Goal: Task Accomplishment & Management: Manage account settings

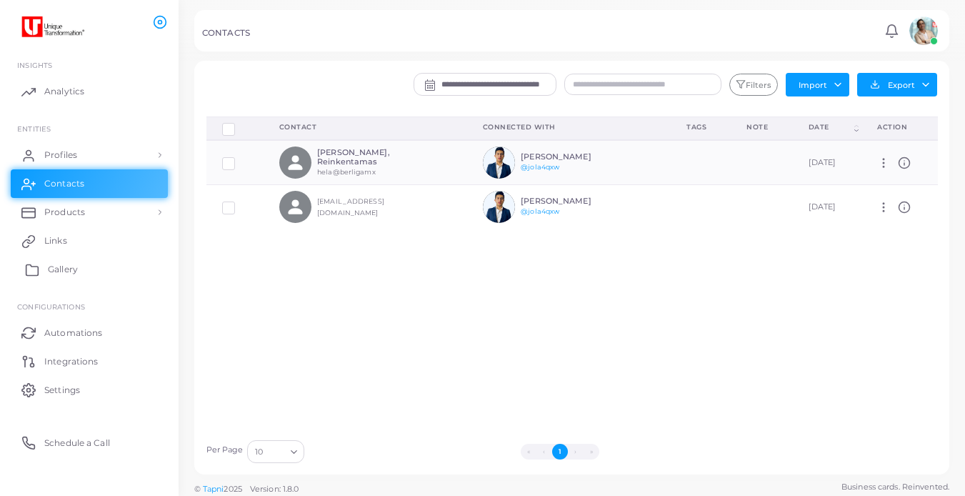
click at [55, 271] on span "Gallery" at bounding box center [63, 269] width 30 height 13
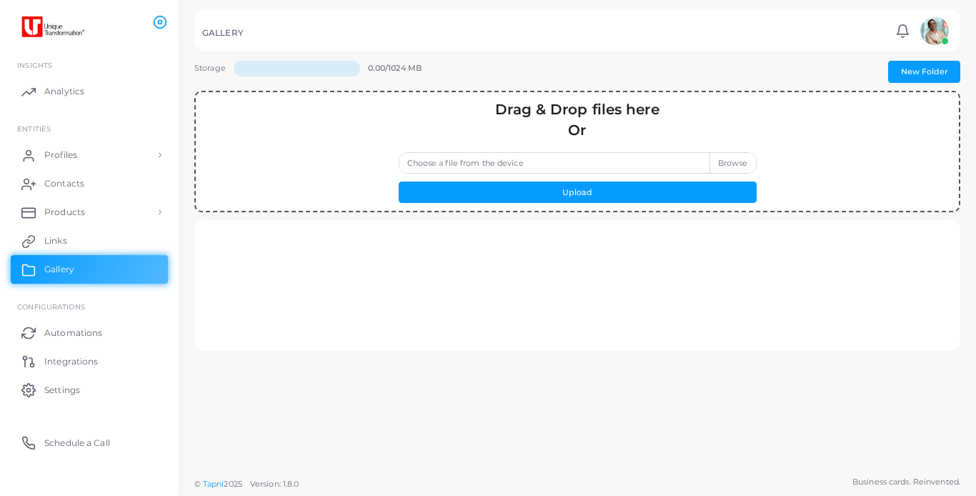
click at [656, 164] on label "Choose a file from the device" at bounding box center [578, 162] width 358 height 21
click at [656, 164] on input "Choose a file from the device" at bounding box center [578, 162] width 358 height 21
click at [145, 154] on link "Profiles" at bounding box center [89, 155] width 157 height 29
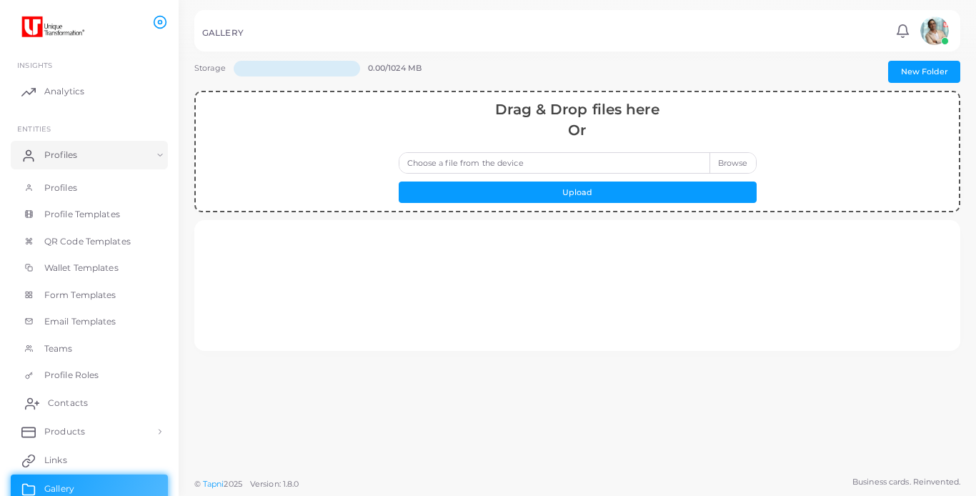
click at [78, 404] on span "Contacts" at bounding box center [68, 403] width 40 height 13
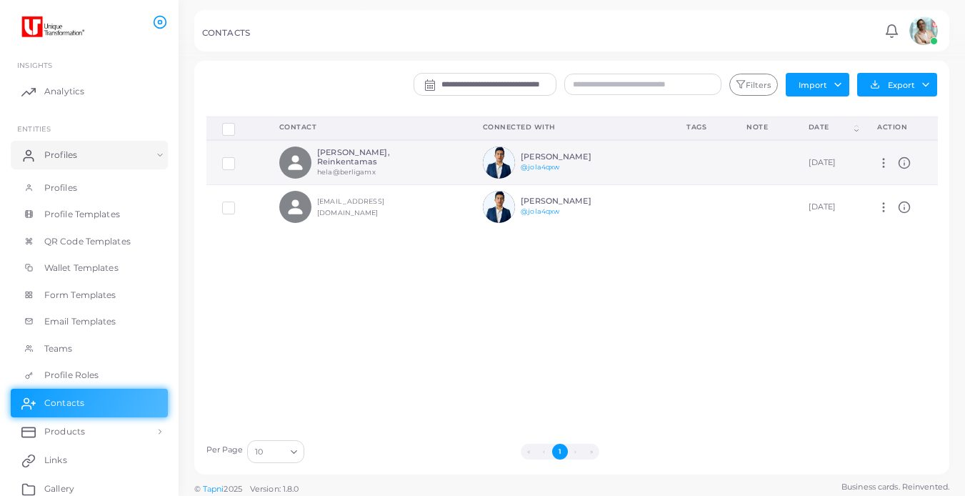
click at [880, 160] on icon at bounding box center [883, 162] width 13 height 13
click at [895, 199] on icon at bounding box center [897, 197] width 11 height 8
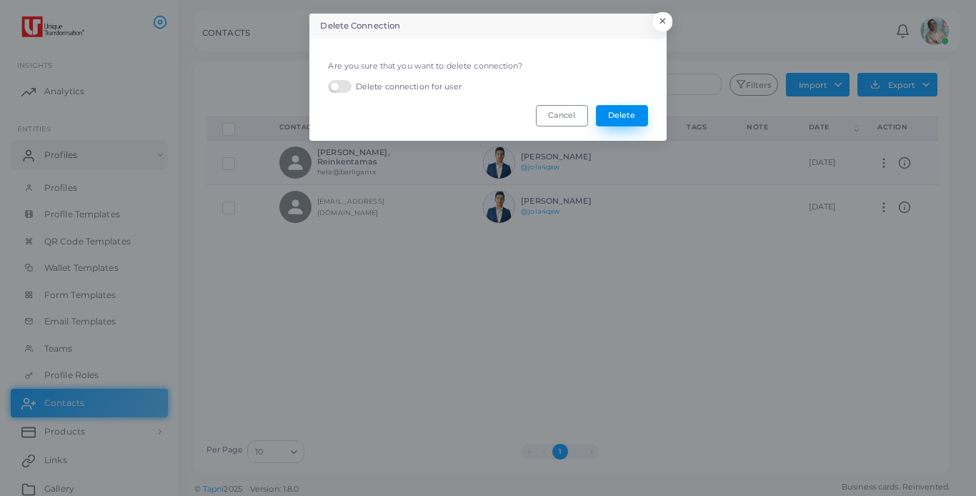
click at [619, 120] on button "Delete" at bounding box center [622, 115] width 52 height 21
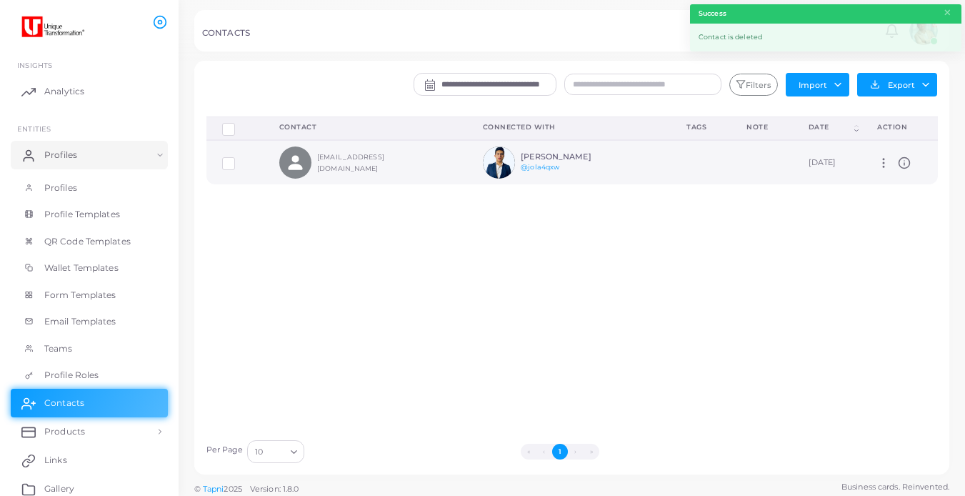
click at [877, 162] on icon at bounding box center [883, 162] width 13 height 13
click at [885, 195] on link "Delete" at bounding box center [913, 198] width 77 height 19
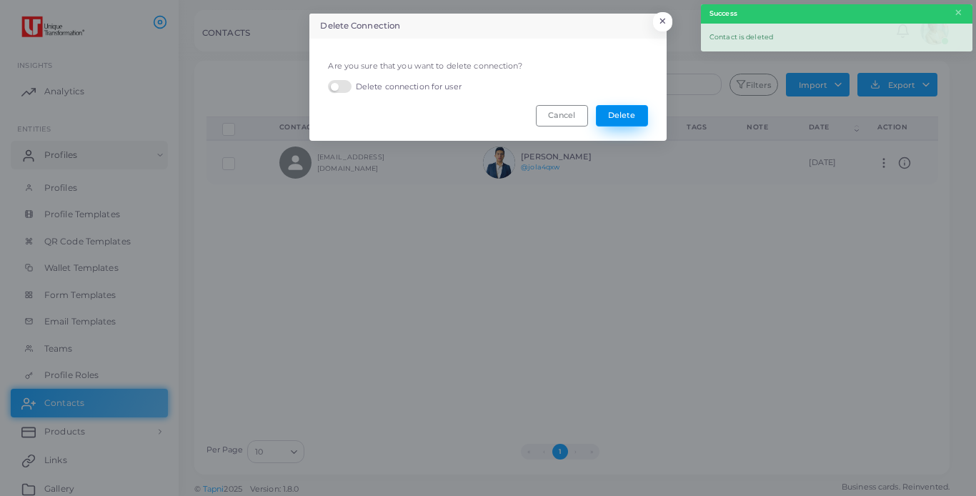
click at [636, 119] on button "Delete" at bounding box center [622, 115] width 52 height 21
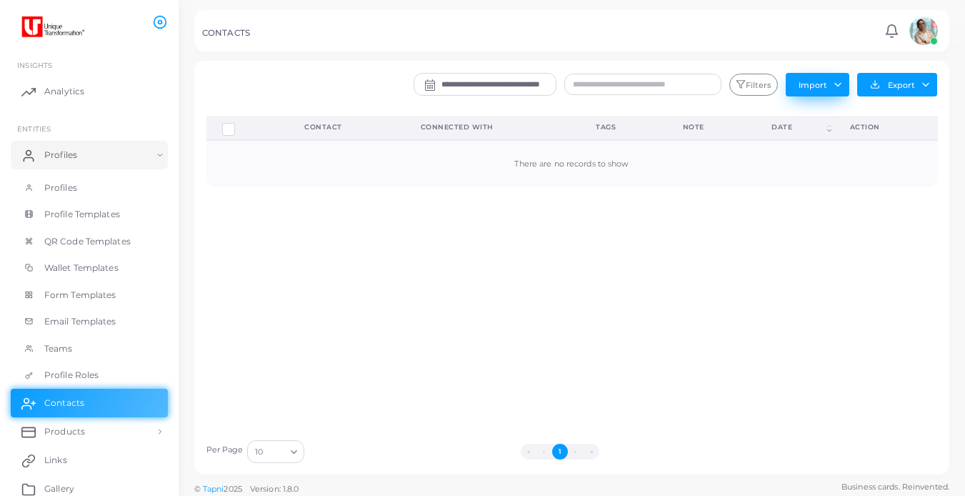
click at [829, 85] on button "Import" at bounding box center [818, 84] width 64 height 23
click at [928, 84] on button "Export" at bounding box center [897, 85] width 80 height 24
click at [627, 309] on div "Delete Connections Manage Connections Show Selections Contact Connected With Ta…" at bounding box center [572, 274] width 747 height 316
click at [58, 187] on span "Profiles" at bounding box center [64, 187] width 33 height 13
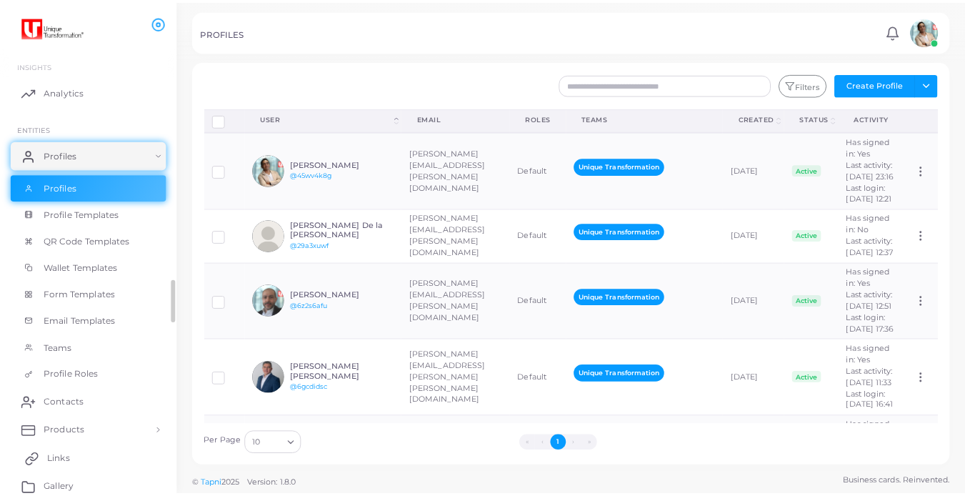
scroll to position [71, 0]
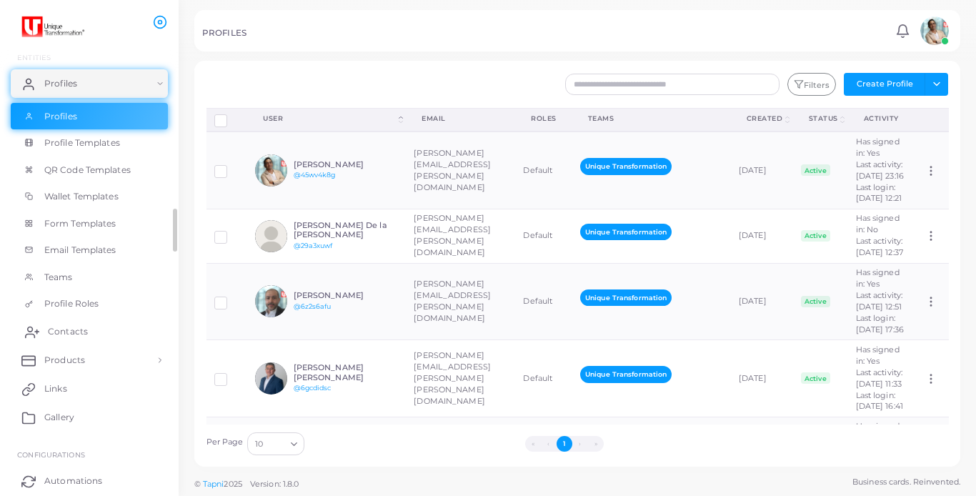
click at [75, 327] on span "Contacts" at bounding box center [68, 331] width 40 height 13
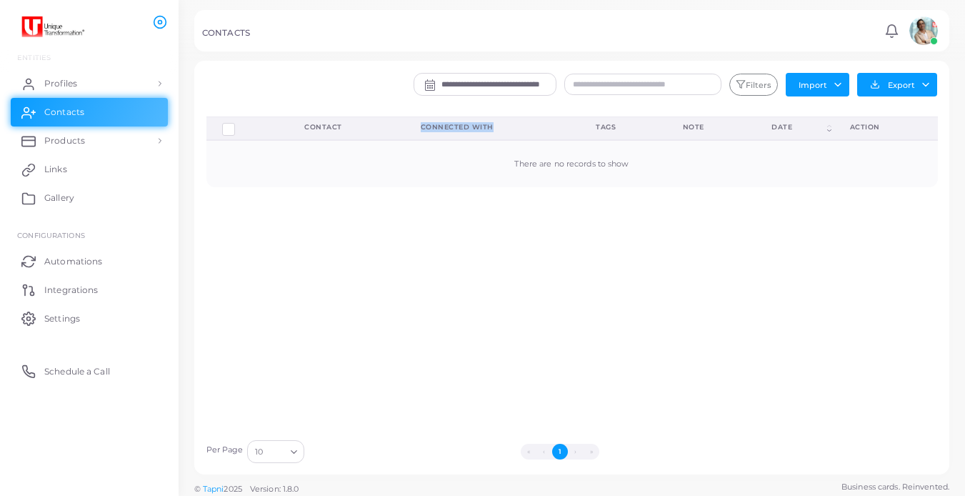
drag, startPoint x: 422, startPoint y: 128, endPoint x: 501, endPoint y: 126, distance: 78.6
click at [501, 126] on div "Connected With" at bounding box center [493, 127] width 144 height 10
drag, startPoint x: 107, startPoint y: 179, endPoint x: 99, endPoint y: 178, distance: 8.7
click at [106, 179] on link "Links" at bounding box center [89, 169] width 157 height 29
